Goal: Information Seeking & Learning: Learn about a topic

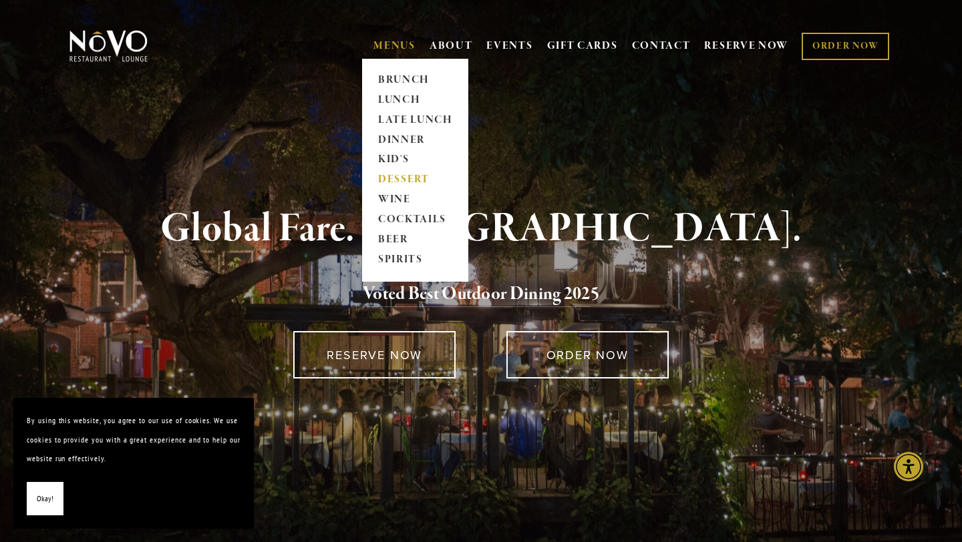
click at [393, 183] on link "DESSERT" at bounding box center [414, 180] width 83 height 20
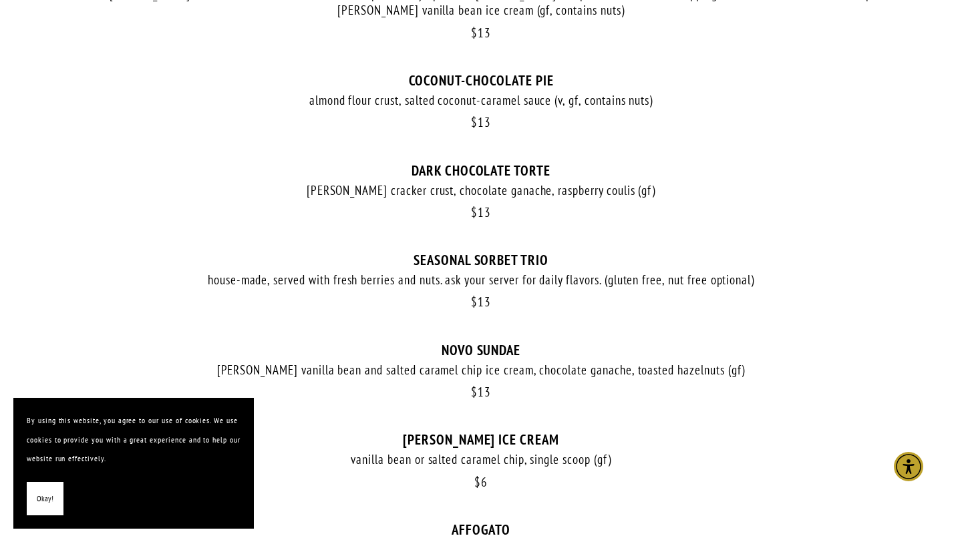
scroll to position [677, 0]
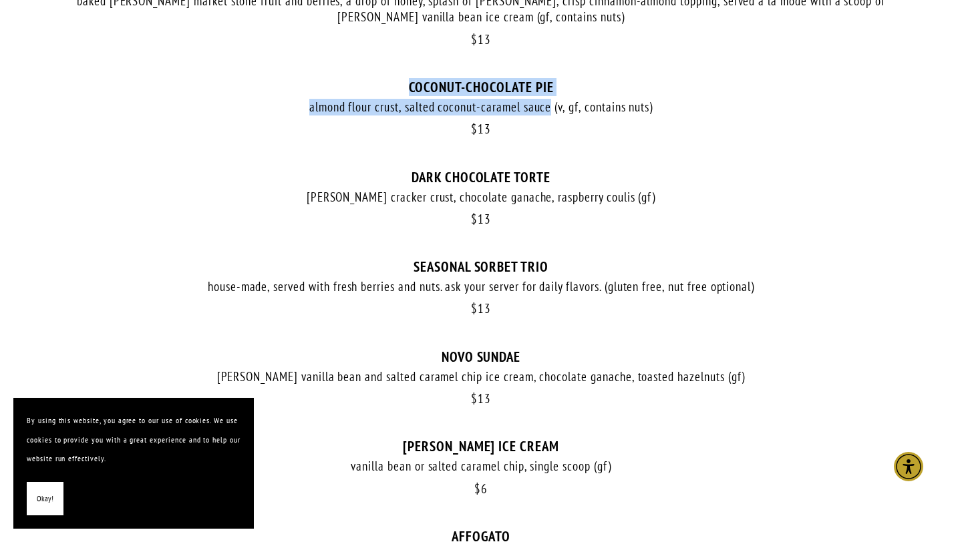
drag, startPoint x: 409, startPoint y: 83, endPoint x: 552, endPoint y: 104, distance: 143.8
click at [552, 104] on div "$ 13 COCONUT-CHOCOLATE PIE almond flour crust, salted coconut-caramel sauce (v,…" at bounding box center [481, 124] width 828 height 90
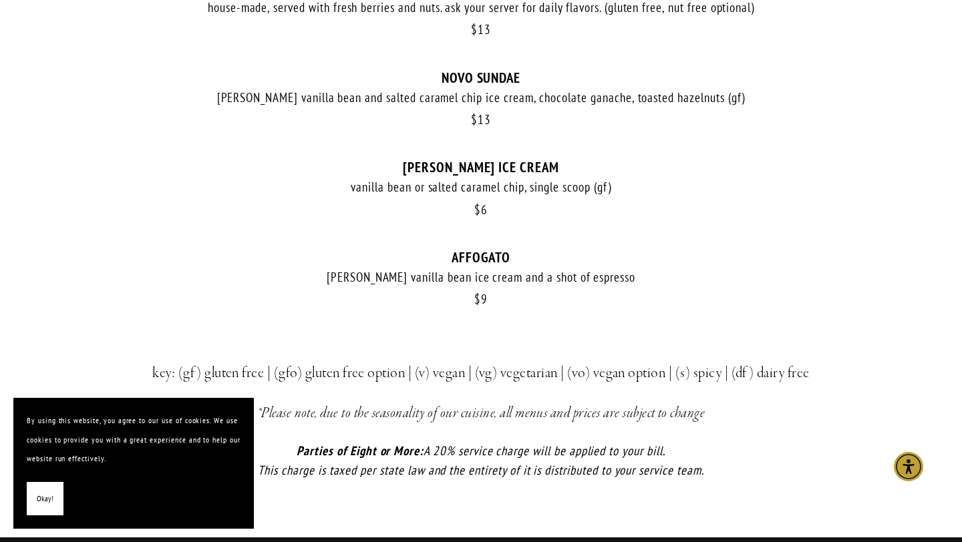
scroll to position [1010, 0]
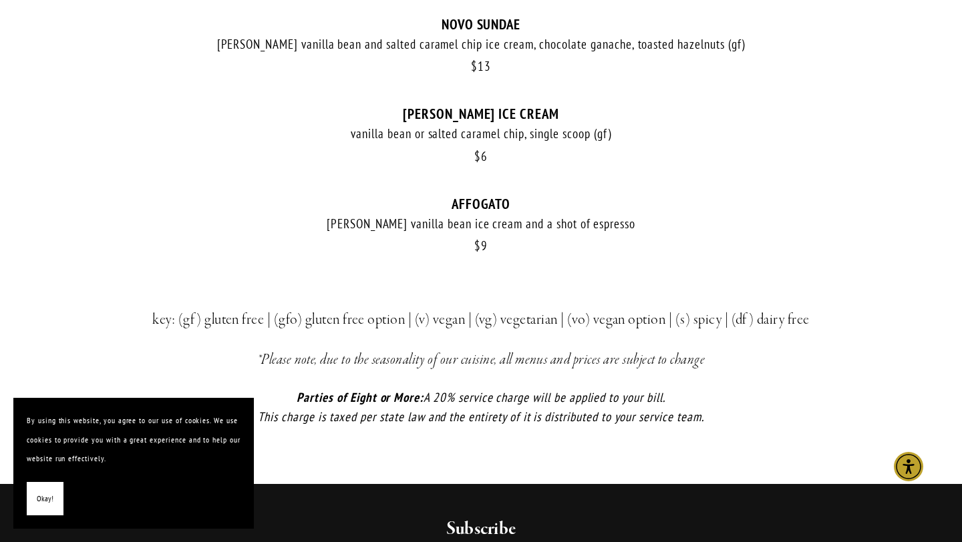
click at [748, 222] on div "McConnell's vanilla bean ice cream and a shot of espresso" at bounding box center [481, 224] width 828 height 17
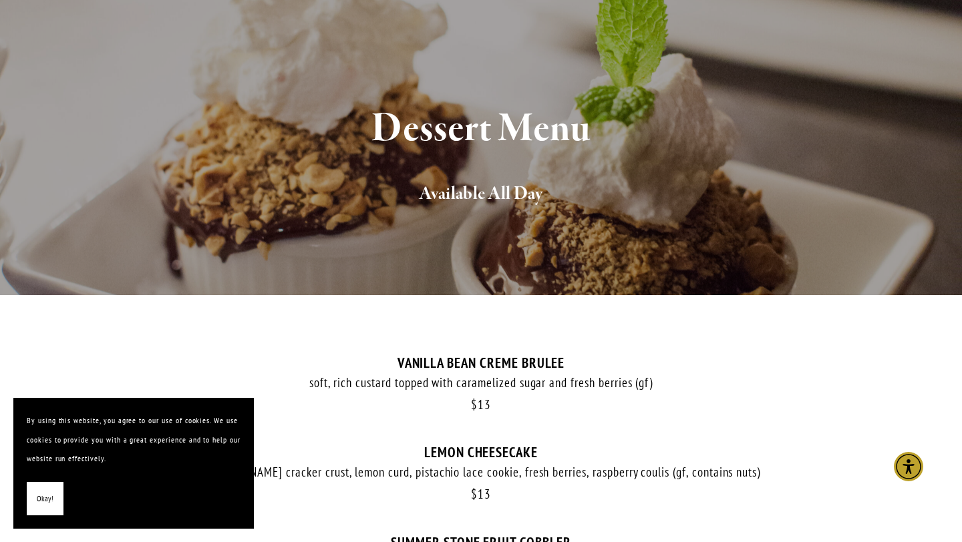
scroll to position [0, 0]
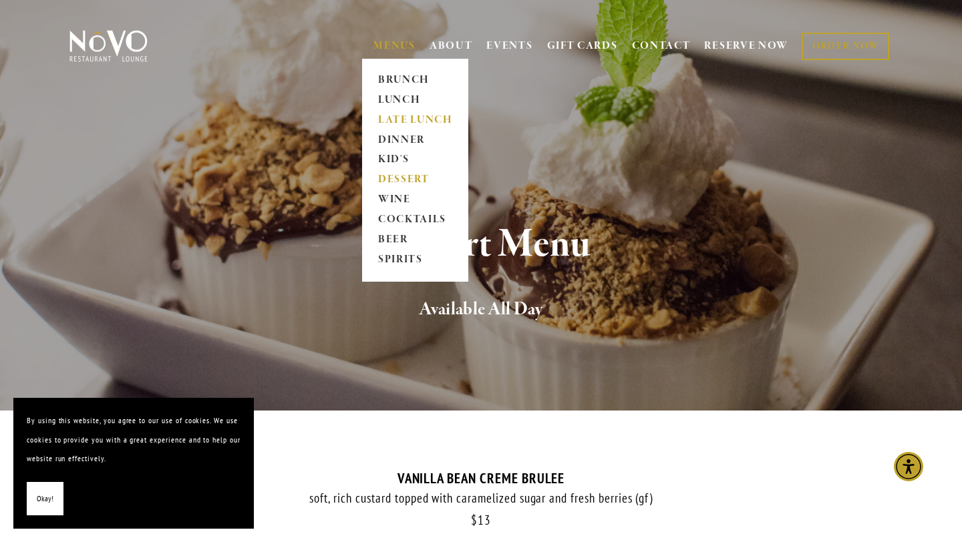
click at [404, 122] on link "LATE LUNCH" at bounding box center [414, 120] width 83 height 20
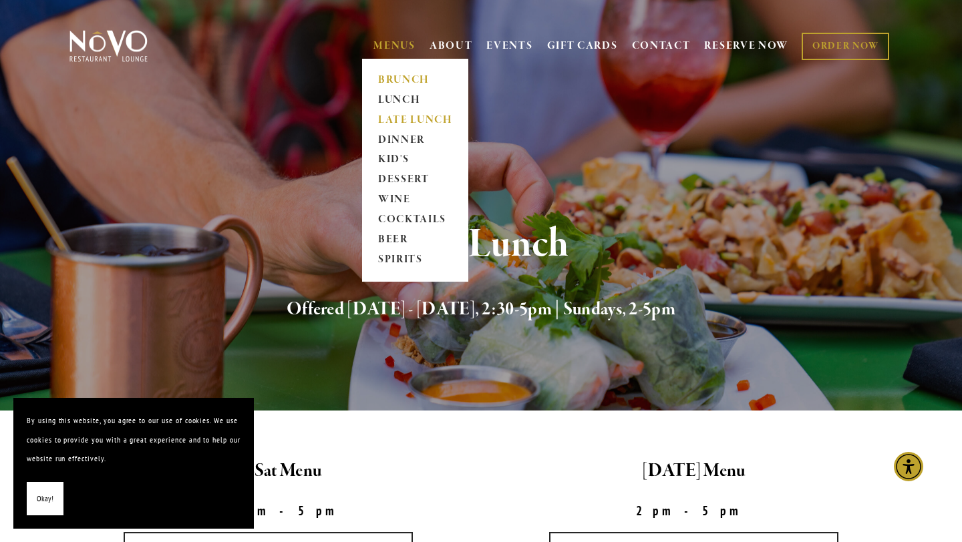
click at [399, 76] on link "BRUNCH" at bounding box center [414, 80] width 83 height 20
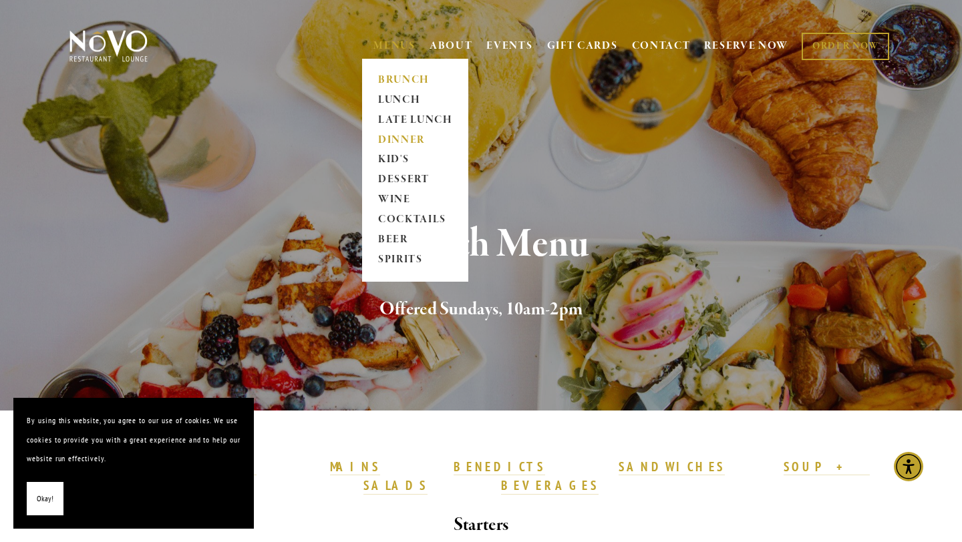
click at [397, 136] on link "DINNER" at bounding box center [414, 140] width 83 height 20
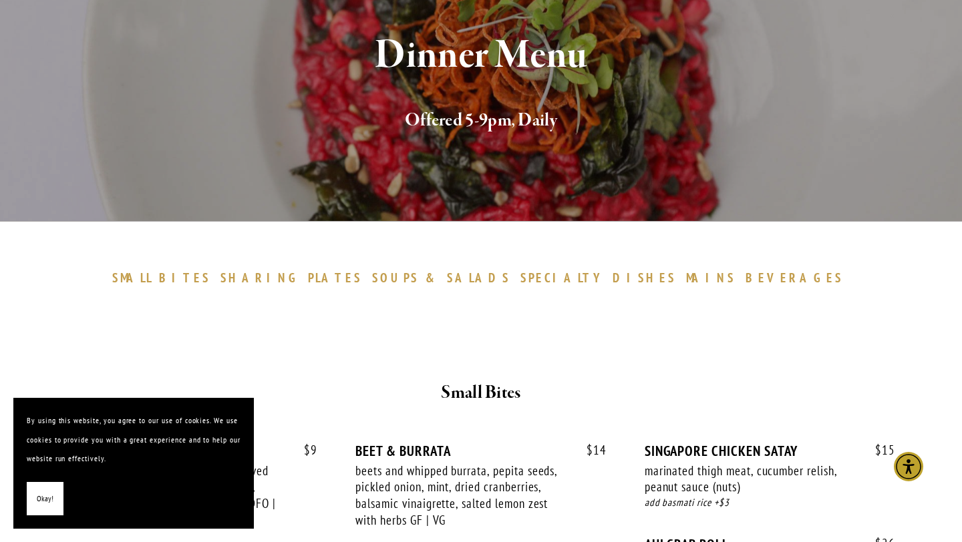
scroll to position [192, 0]
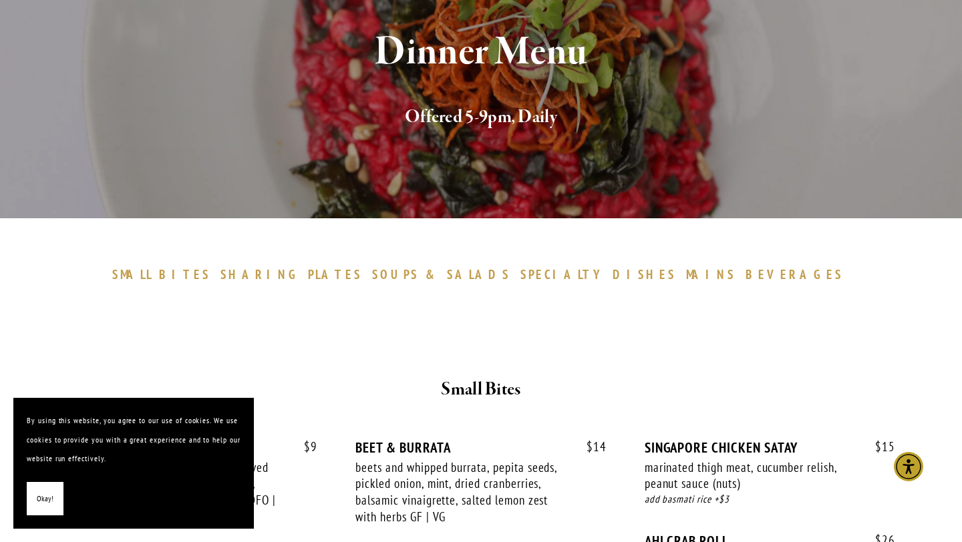
click at [48, 492] on span "Okay!" at bounding box center [45, 499] width 17 height 19
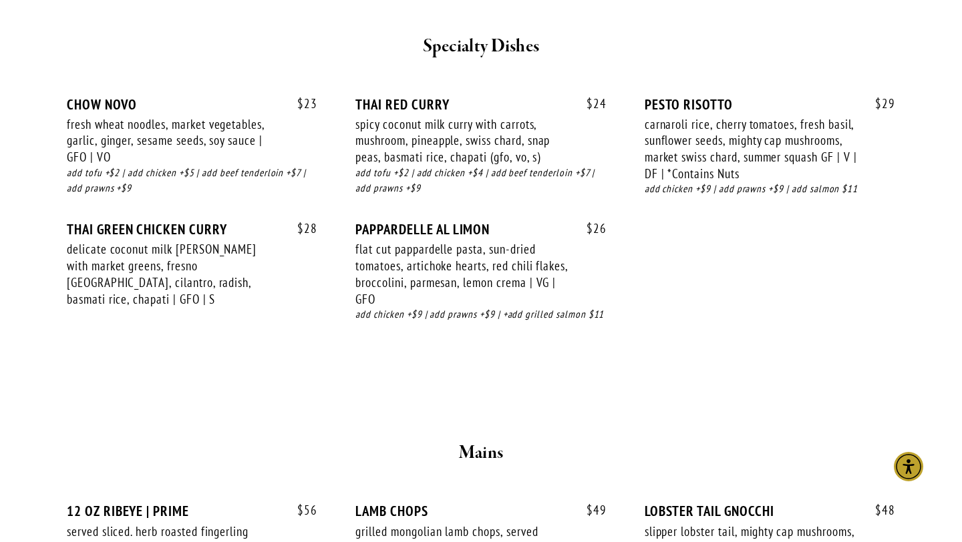
scroll to position [1847, 0]
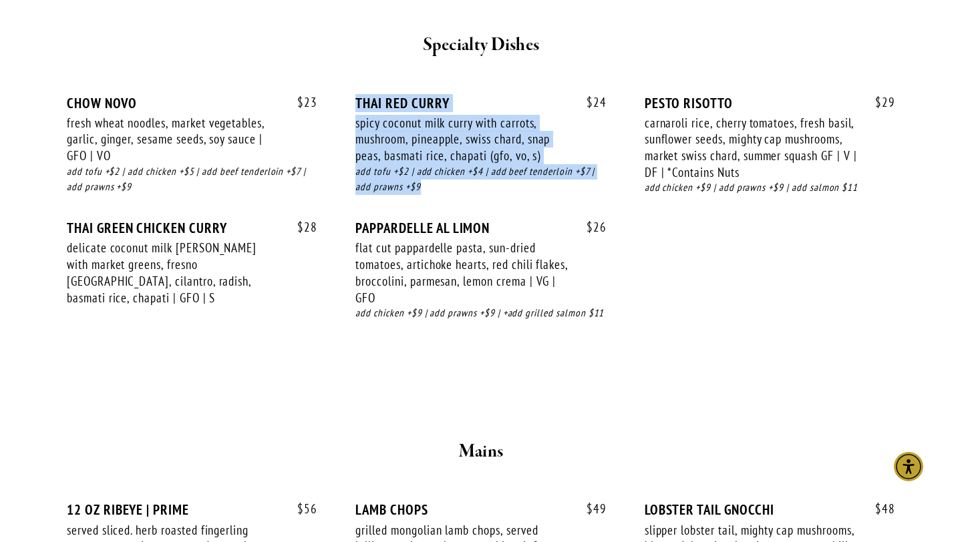
drag, startPoint x: 358, startPoint y: 102, endPoint x: 424, endPoint y: 180, distance: 101.8
click at [424, 180] on div "$ 24 THAI RED [PERSON_NAME] spicy coconut milk [PERSON_NAME] with carrots, mush…" at bounding box center [480, 158] width 250 height 126
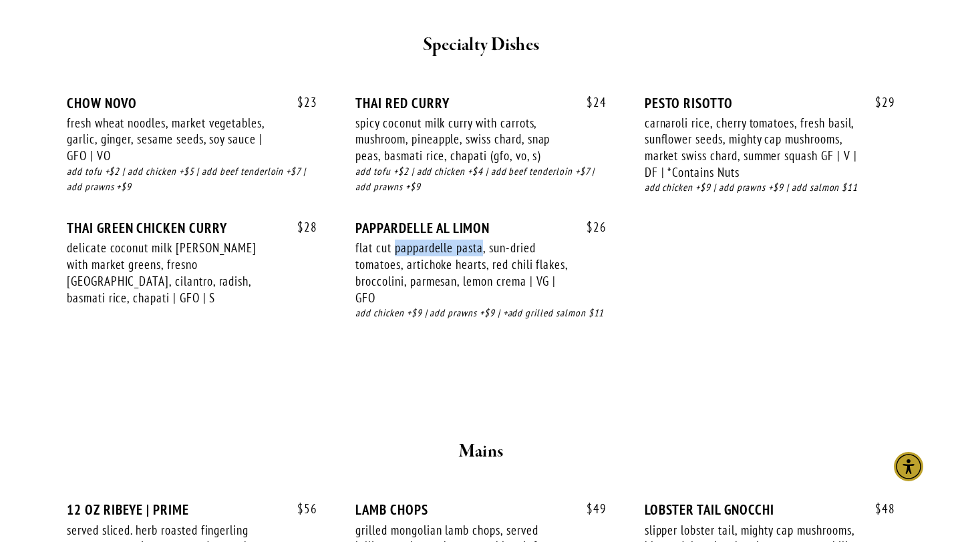
drag, startPoint x: 397, startPoint y: 249, endPoint x: 484, endPoint y: 247, distance: 87.5
click at [484, 247] on div "flat cut pappardelle pasta, sun-dried tomatoes, artichoke hearts, red chili fla…" at bounding box center [461, 273] width 212 height 66
click at [459, 252] on div "flat cut pappardelle pasta, sun-dried tomatoes, artichoke hearts, red chili fla…" at bounding box center [461, 273] width 212 height 66
click at [443, 258] on div "flat cut pappardelle pasta, sun-dried tomatoes, artichoke hearts, red chili fla…" at bounding box center [461, 273] width 212 height 66
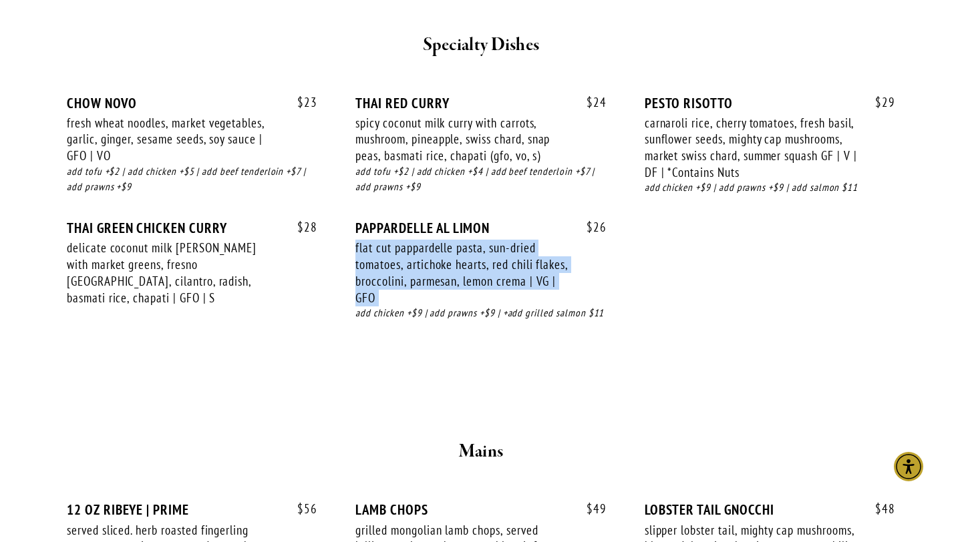
click at [443, 258] on div "flat cut pappardelle pasta, sun-dried tomatoes, artichoke hearts, red chili fla…" at bounding box center [461, 273] width 212 height 66
click at [429, 267] on div "flat cut pappardelle pasta, sun-dried tomatoes, artichoke hearts, red chili fla…" at bounding box center [461, 273] width 212 height 66
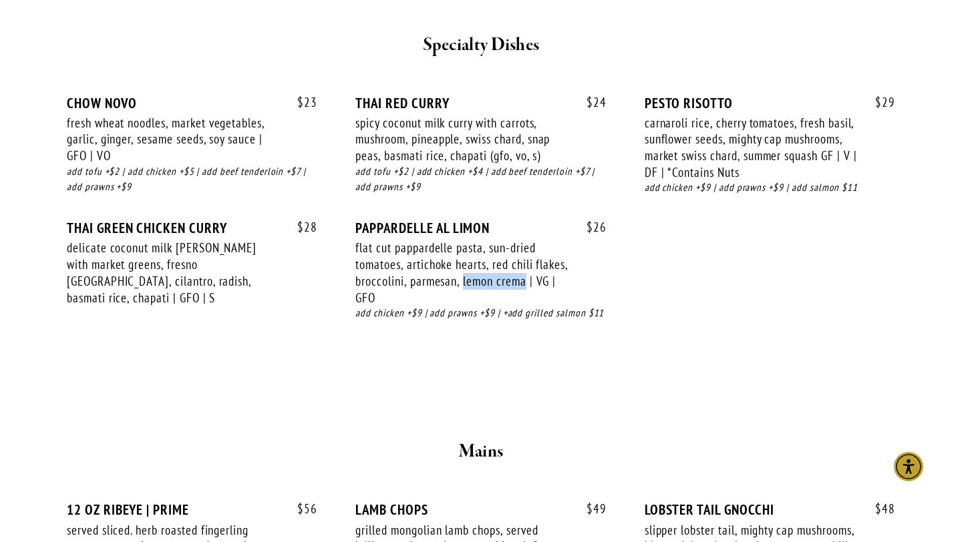
drag, startPoint x: 497, startPoint y: 281, endPoint x: 561, endPoint y: 286, distance: 64.3
click at [561, 286] on div "flat cut pappardelle pasta, sun-dried tomatoes, artichoke hearts, red chili fla…" at bounding box center [461, 273] width 212 height 66
click at [385, 218] on div "$ 24 THAI RED [PERSON_NAME] spicy coconut milk [PERSON_NAME] with carrots, mush…" at bounding box center [480, 158] width 250 height 126
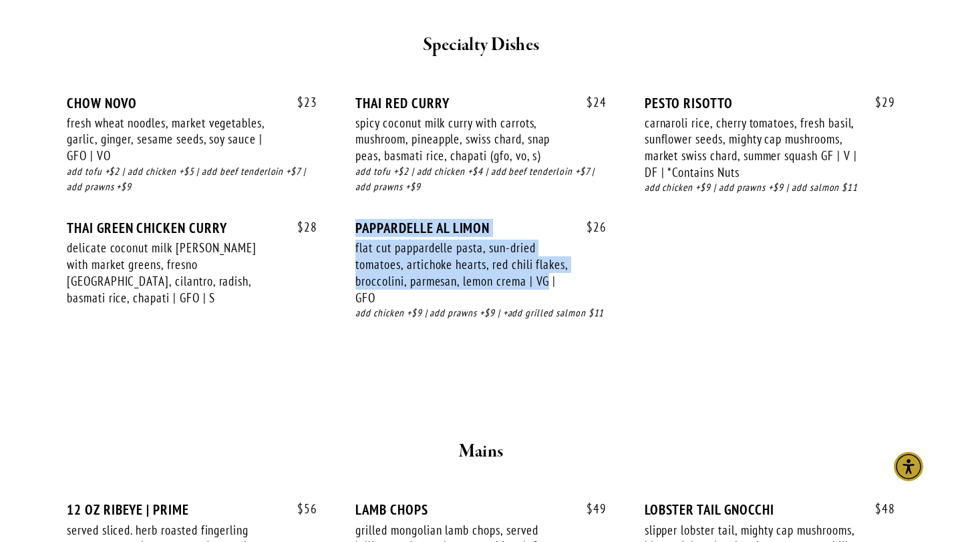
drag, startPoint x: 355, startPoint y: 225, endPoint x: 369, endPoint y: 295, distance: 71.4
click at [369, 295] on div "$ 26 PAPPARDELLE [PERSON_NAME] flat cut pappardelle pasta, sun-dried tomatoes, …" at bounding box center [480, 283] width 250 height 127
copy div "PAPPARDELLE [PERSON_NAME] flat cut pappardelle pasta, sun-dried tomatoes, artic…"
click at [601, 240] on div "$ 26 PAPPARDELLE [PERSON_NAME] flat cut pappardelle pasta, sun-dried tomatoes, …" at bounding box center [480, 283] width 250 height 127
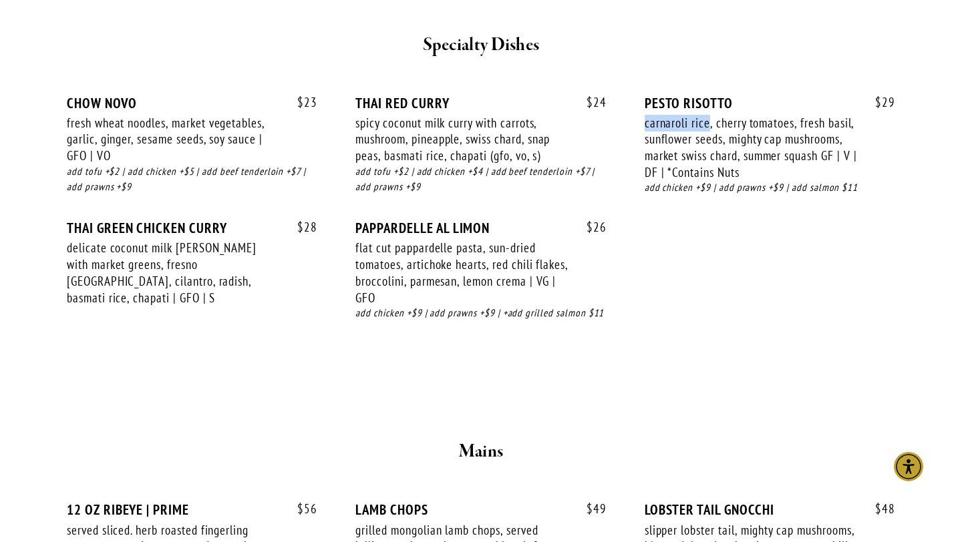
drag, startPoint x: 645, startPoint y: 124, endPoint x: 710, endPoint y: 123, distance: 64.8
click at [710, 123] on div "carnaroli rice, cherry tomatoes, fresh basil, sunflower seeds, mighty cap mushr…" at bounding box center [750, 148] width 212 height 66
click at [751, 213] on div "$ 29 PESTO RISOTTO carnaroli rice, cherry tomatoes, fresh basil, sunflower seed…" at bounding box center [769, 158] width 250 height 127
drag, startPoint x: 731, startPoint y: 138, endPoint x: 743, endPoint y: 137, distance: 12.8
click at [743, 137] on div "carnaroli rice, cherry tomatoes, fresh basil, sunflower seeds, mighty cap mushr…" at bounding box center [750, 148] width 212 height 66
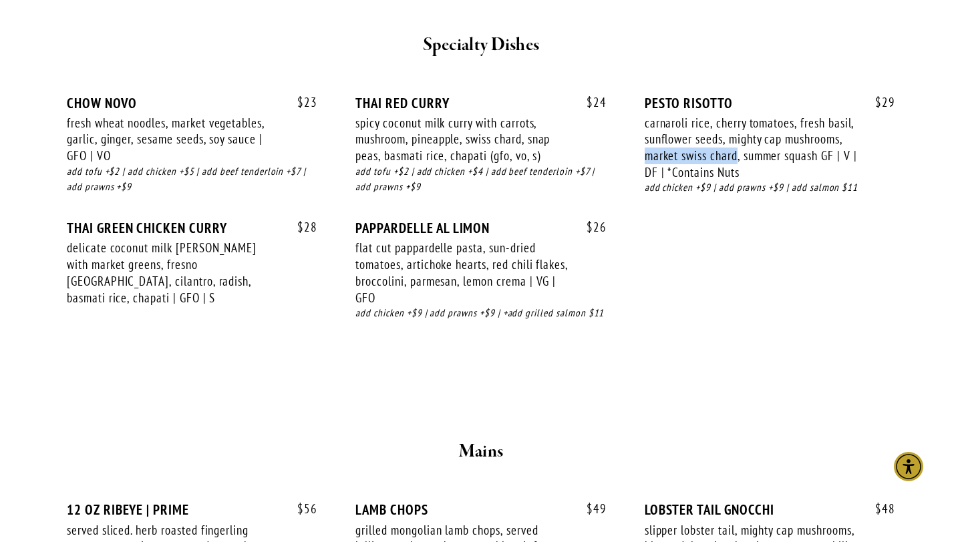
drag, startPoint x: 645, startPoint y: 158, endPoint x: 737, endPoint y: 153, distance: 91.6
click at [737, 153] on div "carnaroli rice, cherry tomatoes, fresh basil, sunflower seeds, mighty cap mushr…" at bounding box center [750, 148] width 212 height 66
click at [735, 171] on div "carnaroli rice, cherry tomatoes, fresh basil, sunflower seeds, mighty cap mushr…" at bounding box center [750, 148] width 212 height 66
drag, startPoint x: 355, startPoint y: 101, endPoint x: 459, endPoint y: 100, distance: 104.2
click at [459, 100] on div "$ 23 CHOW NOVO fresh wheat noodles, market vegetables, garlic, ginger, sesame s…" at bounding box center [481, 221] width 828 height 252
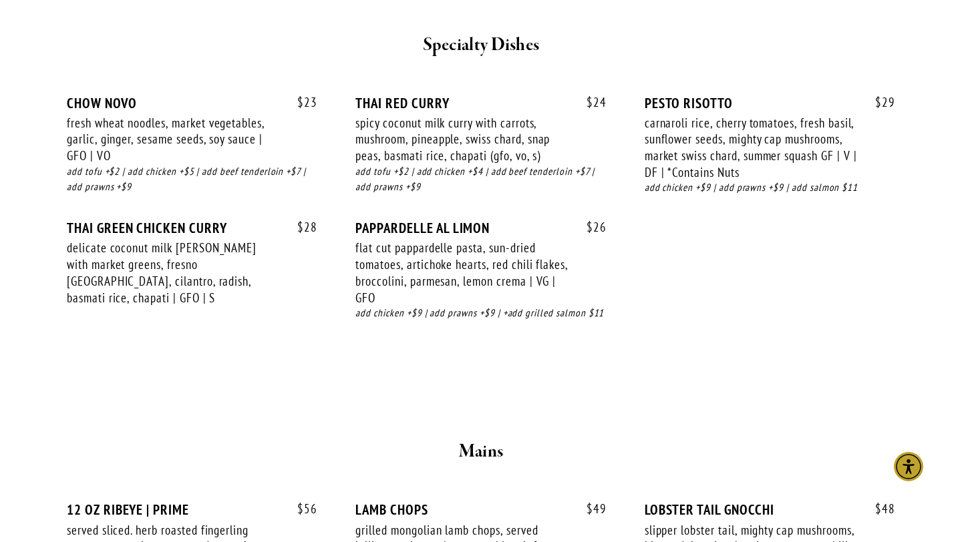
click at [656, 208] on div "$ 29 PESTO RISOTTO carnaroli rice, cherry tomatoes, fresh basil, sunflower seed…" at bounding box center [769, 158] width 250 height 127
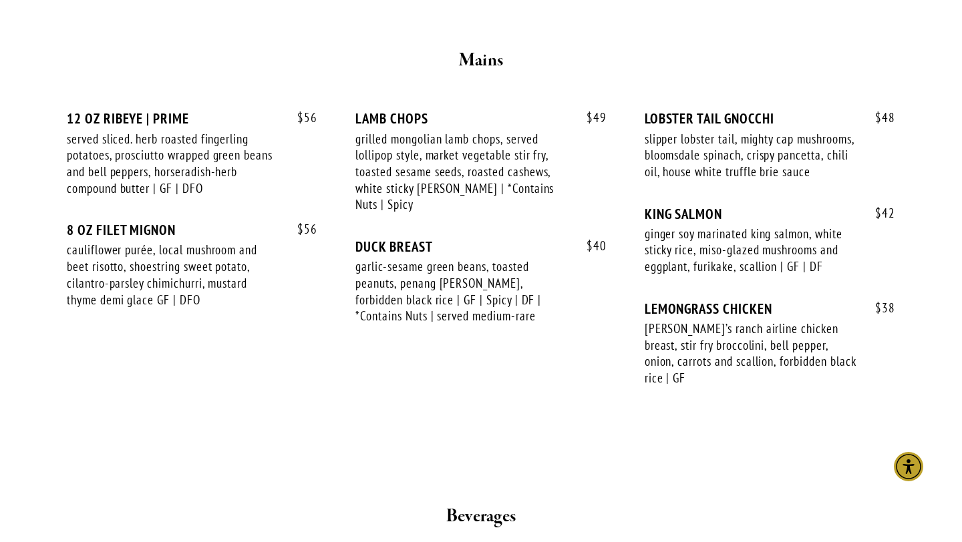
scroll to position [2242, 0]
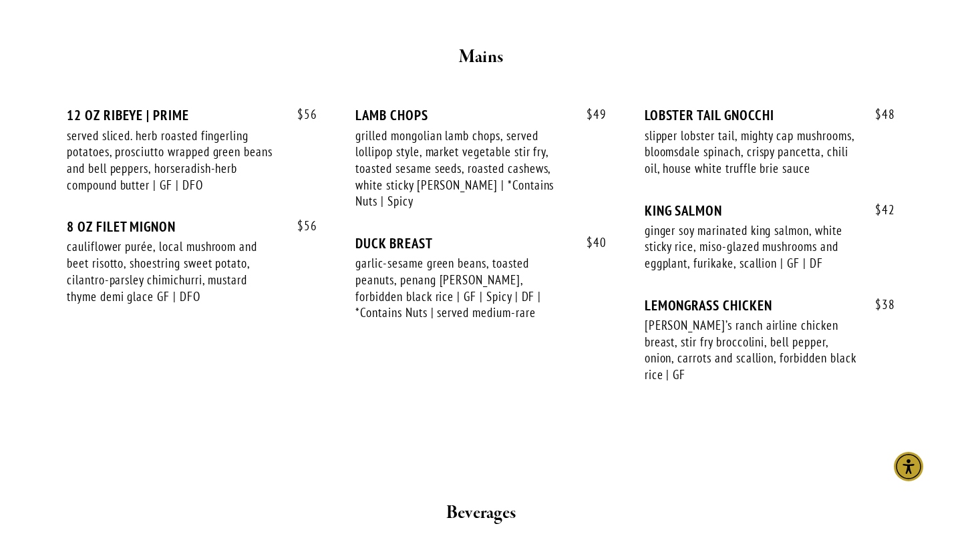
click at [711, 272] on div "ginger soy marinated king salmon, white sticky rice, miso-glazed mushrooms and …" at bounding box center [750, 246] width 212 height 49
click at [780, 272] on div "ginger soy marinated king salmon, white sticky rice, miso-glazed mushrooms and …" at bounding box center [750, 246] width 212 height 49
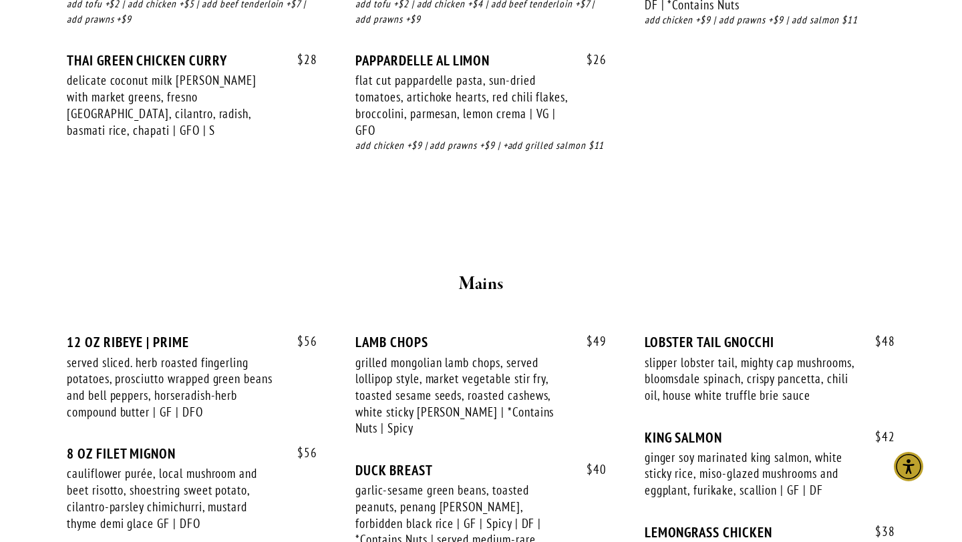
scroll to position [1969, 0]
